Goal: Task Accomplishment & Management: Use online tool/utility

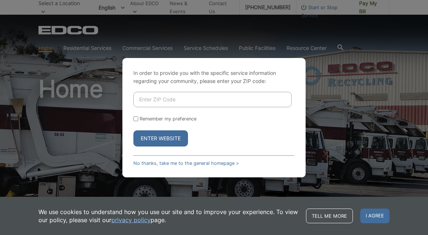
click at [158, 95] on input "Enter ZIP Code" at bounding box center [213, 99] width 158 height 15
type input "92075"
click at [135, 119] on input "Remember my preference" at bounding box center [136, 118] width 5 height 5
checkbox input "true"
click at [150, 131] on button "Enter Website" at bounding box center [161, 138] width 55 height 16
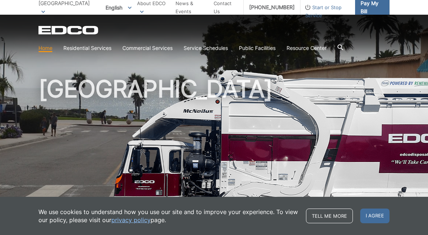
click at [370, 12] on link "Pay My Bill" at bounding box center [372, 7] width 34 height 15
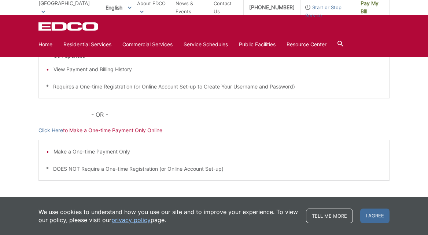
scroll to position [227, 0]
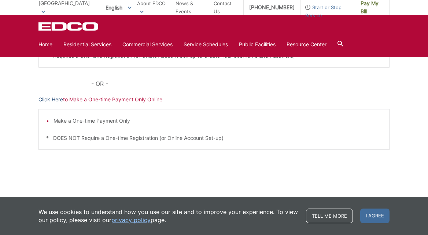
click at [50, 99] on link "Click Here" at bounding box center [51, 99] width 25 height 8
